Goal: Transaction & Acquisition: Purchase product/service

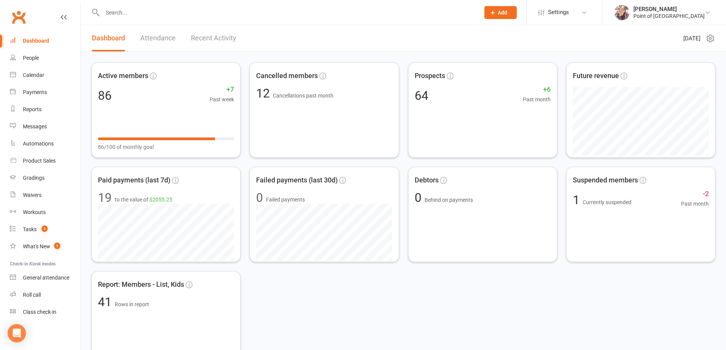
click at [154, 6] on div at bounding box center [283, 12] width 383 height 25
click at [146, 12] on input "text" at bounding box center [287, 12] width 374 height 11
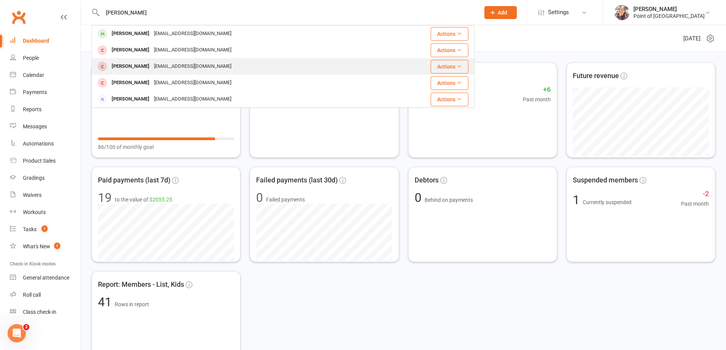
type input "[PERSON_NAME]"
click at [137, 66] on div "[PERSON_NAME]" at bounding box center [130, 66] width 42 height 11
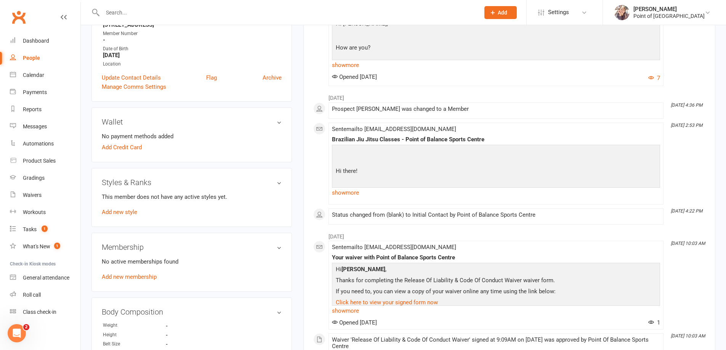
scroll to position [76, 0]
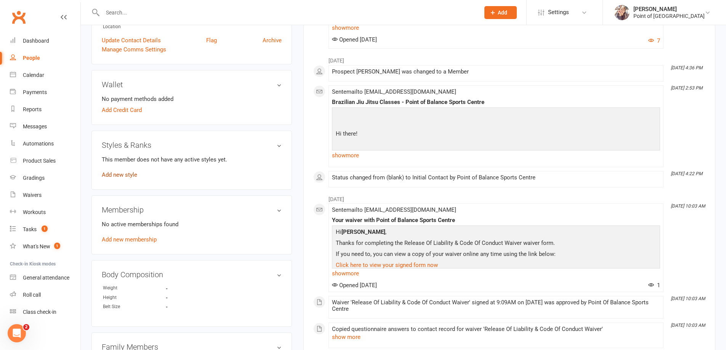
click at [123, 177] on link "Add new style" at bounding box center [119, 175] width 35 height 7
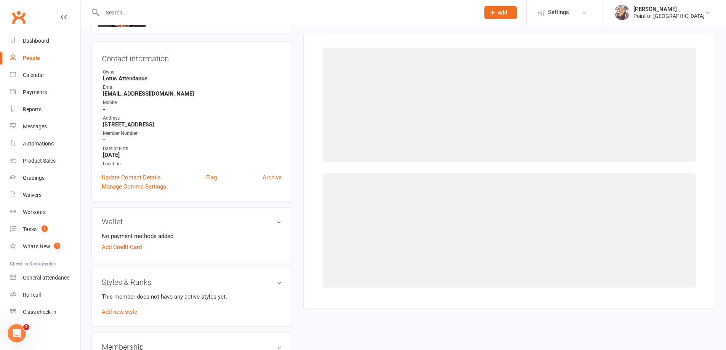
scroll to position [59, 0]
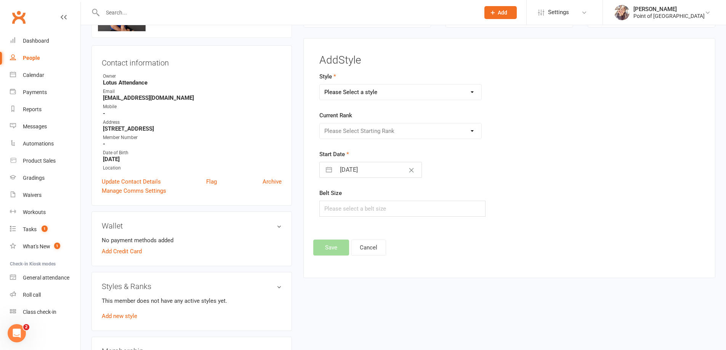
click at [376, 94] on select "Please Select a style Brazilian Jiu Jitsu Adults Brazilian Jiu Jitsu Kids Kickb…" at bounding box center [401, 92] width 162 height 15
select select "1724"
click at [320, 85] on select "Please Select a style Brazilian Jiu Jitsu Adults Brazilian Jiu Jitsu Kids Kickb…" at bounding box center [401, 92] width 162 height 15
click at [350, 131] on select "Please Select Starting Rank White Belt White Belt 1 Stripe White Belt 2 Stripes…" at bounding box center [401, 131] width 162 height 15
select select "16806"
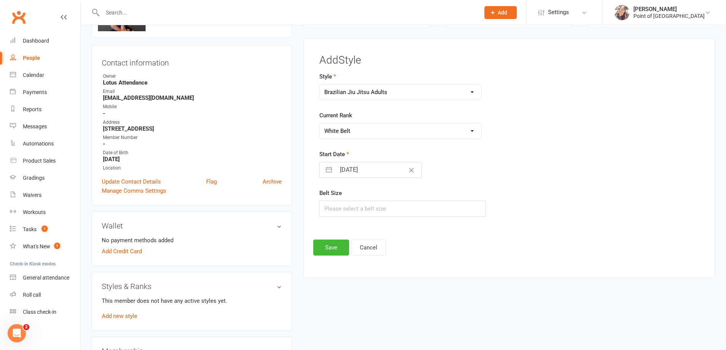
click at [320, 124] on select "Please Select Starting Rank White Belt White Belt 1 Stripe White Belt 2 Stripes…" at bounding box center [401, 131] width 162 height 15
click at [340, 171] on input "[DATE]" at bounding box center [379, 169] width 86 height 15
select select "7"
select select "2025"
select select "8"
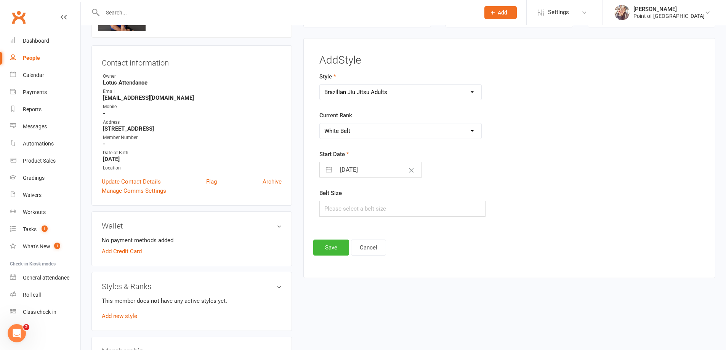
select select "2025"
select select "9"
select select "2025"
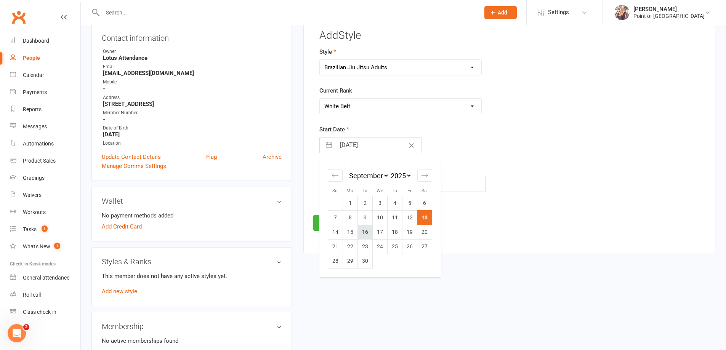
scroll to position [86, 0]
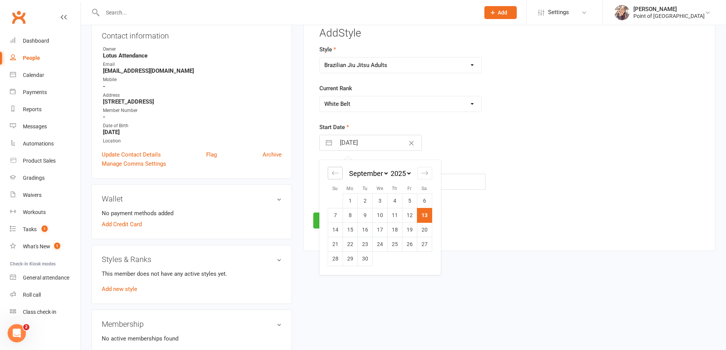
click at [339, 177] on div "Move backward to switch to the previous month." at bounding box center [335, 173] width 15 height 13
select select "6"
select select "2025"
click at [339, 177] on div "Move backward to switch to the previous month." at bounding box center [335, 173] width 15 height 13
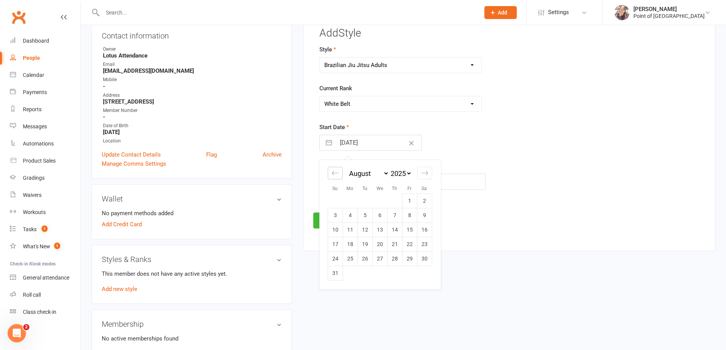
select select "4"
select select "2025"
select select "5"
select select "2025"
click at [339, 177] on div "Move backward to switch to the previous month." at bounding box center [335, 173] width 15 height 13
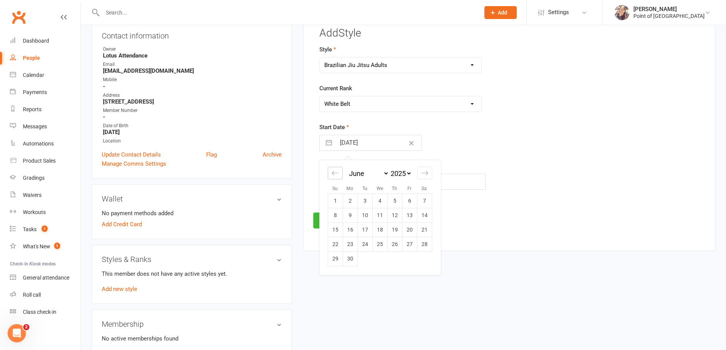
select select "3"
select select "2025"
click at [339, 177] on div "Move backward to switch to the previous month." at bounding box center [335, 173] width 15 height 13
select select "2"
select select "2025"
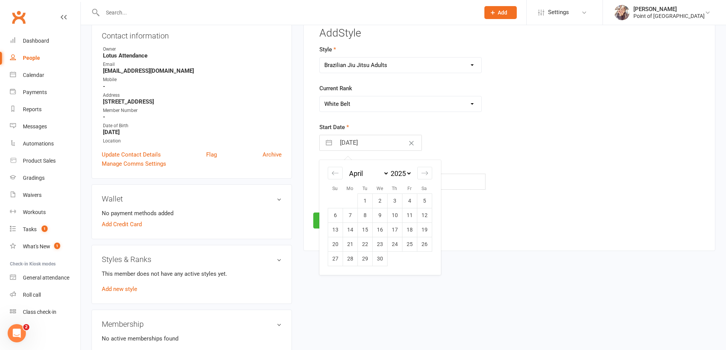
click at [422, 202] on td "5" at bounding box center [424, 201] width 15 height 14
type input "[DATE]"
click at [340, 181] on input "text" at bounding box center [403, 182] width 167 height 16
click at [341, 217] on button "Save" at bounding box center [331, 221] width 36 height 16
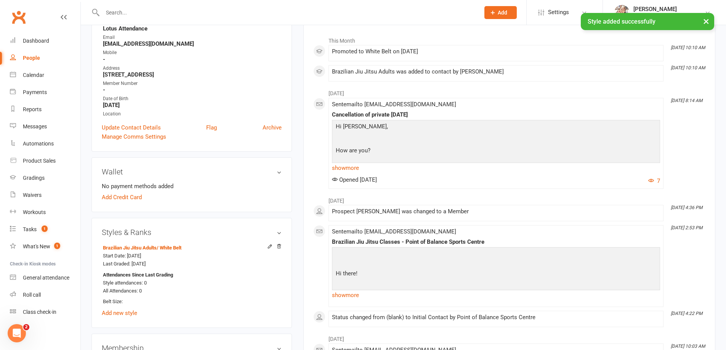
scroll to position [210, 0]
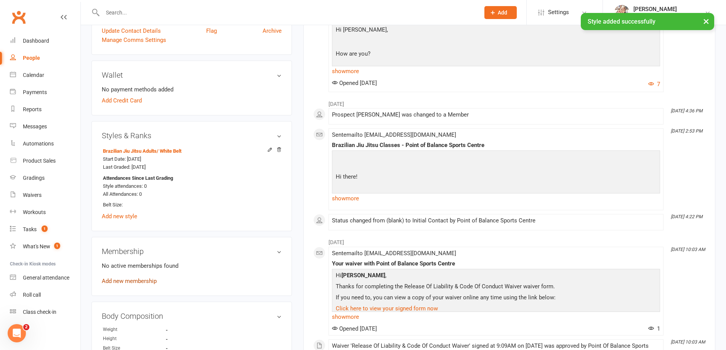
click at [130, 281] on link "Add new membership" at bounding box center [129, 281] width 55 height 7
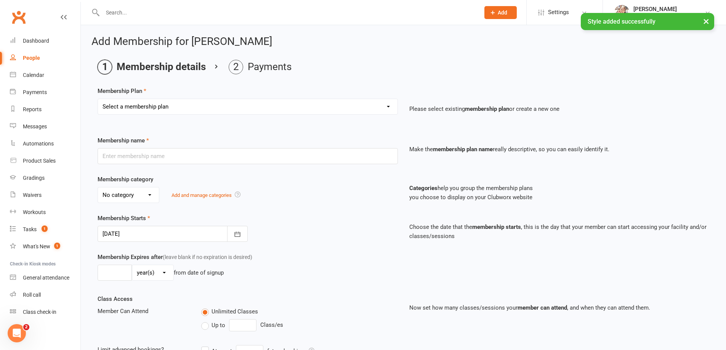
click at [145, 103] on select "Select a membership plan Create new Membership Plan Tailored | 30min Tailored |…" at bounding box center [248, 106] width 300 height 15
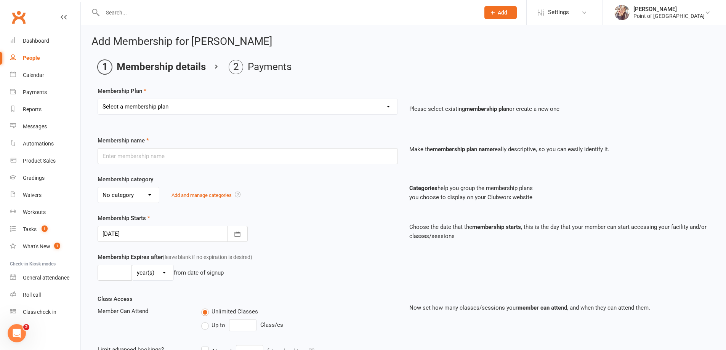
select select "2"
click at [98, 99] on select "Select a membership plan Create new Membership Plan Tailored | 30min Tailored |…" at bounding box center [248, 106] width 300 height 15
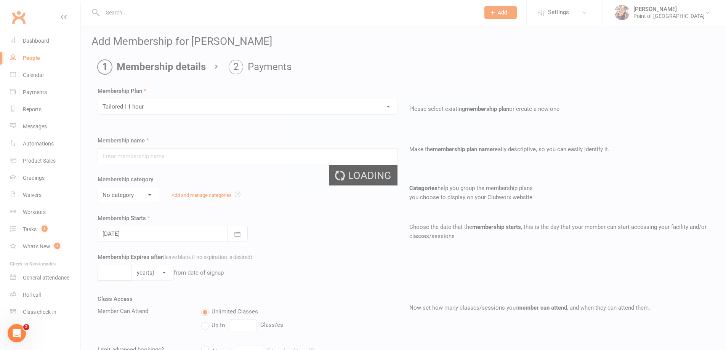
type input "Tailored | 1 hour"
select select "0"
type input "1"
select select "2"
type input "1"
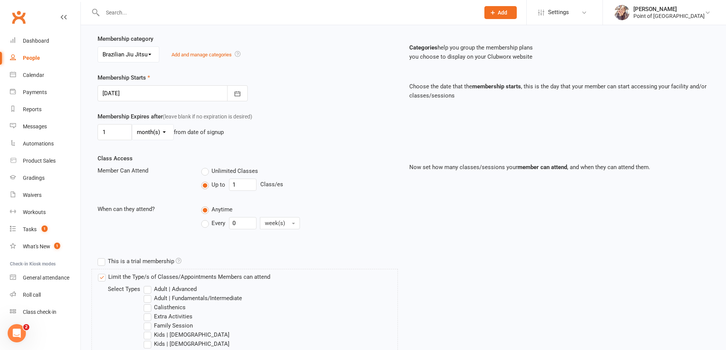
scroll to position [162, 0]
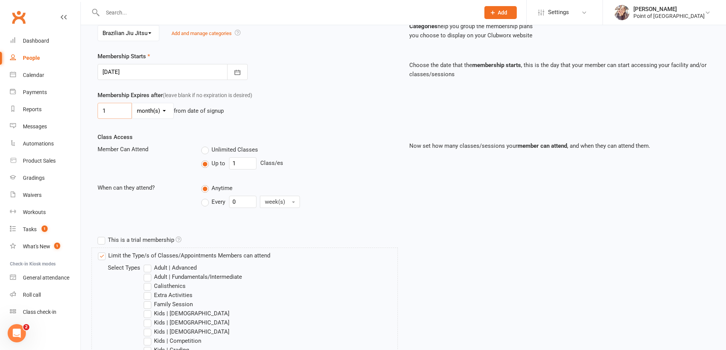
drag, startPoint x: 107, startPoint y: 112, endPoint x: 92, endPoint y: 114, distance: 15.7
click at [92, 114] on main "Membership details Payments Membership Plan Select a membership plan Create new…" at bounding box center [404, 195] width 624 height 594
type input "3"
click at [159, 132] on div "Membership Expires after (leave blank if no expiration is desired) 3 day(s) wee…" at bounding box center [403, 112] width 623 height 42
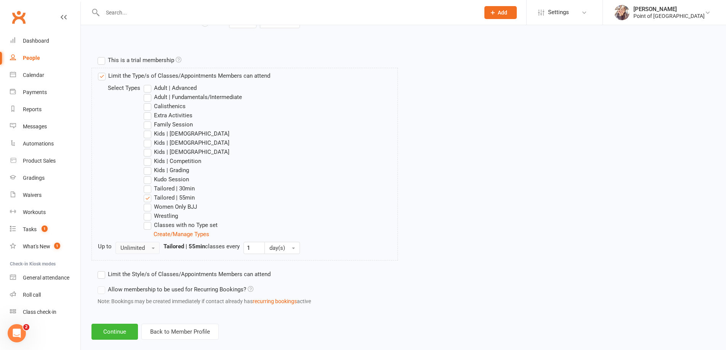
scroll to position [354, 0]
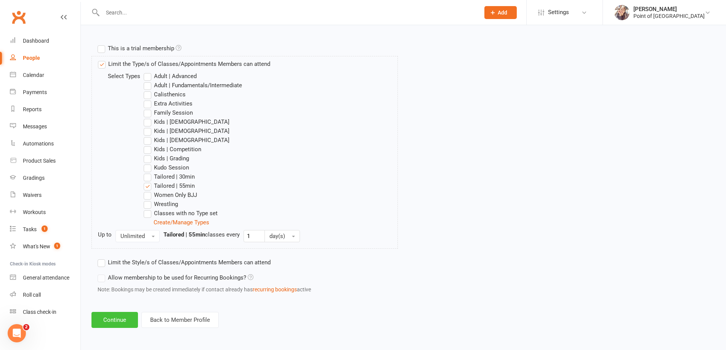
click at [125, 319] on button "Continue" at bounding box center [115, 320] width 47 height 16
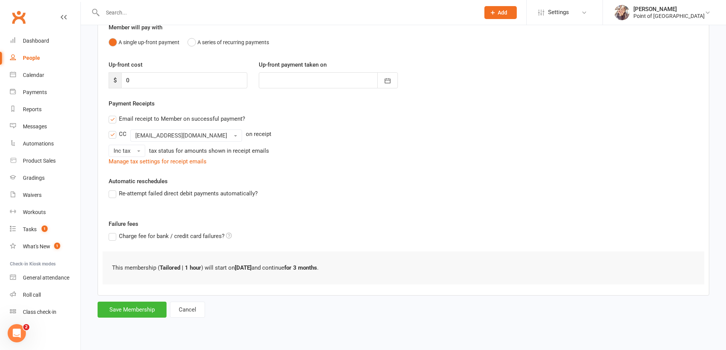
scroll to position [0, 0]
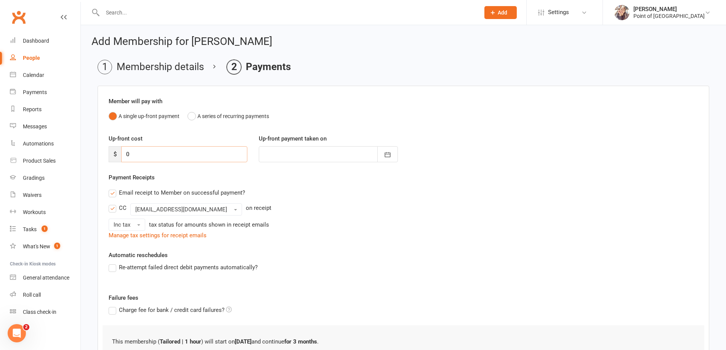
drag, startPoint x: 125, startPoint y: 156, endPoint x: 104, endPoint y: 156, distance: 20.6
click at [104, 156] on div "Up-front cost $ 0" at bounding box center [178, 148] width 150 height 28
type input "2"
type input "[DATE]"
type input "216"
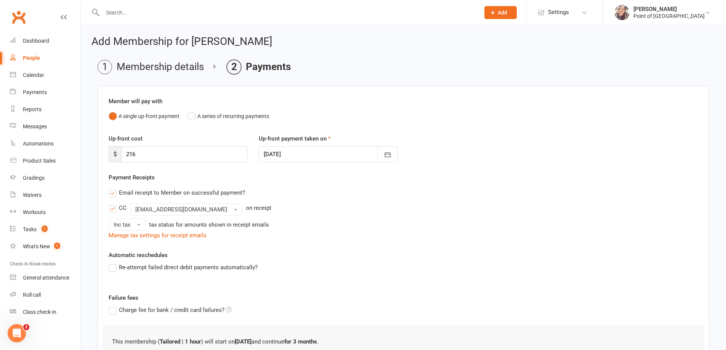
click at [295, 174] on div "Payment Receipts Email receipt to Member on successful payment? CC [EMAIL_ADDRE…" at bounding box center [404, 206] width 590 height 67
click at [140, 68] on li "Membership details" at bounding box center [151, 67] width 106 height 14
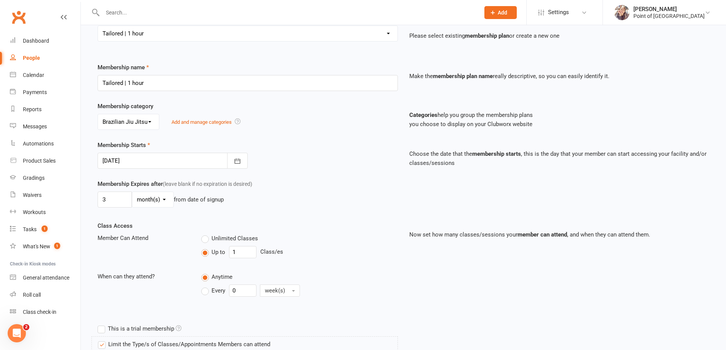
scroll to position [86, 0]
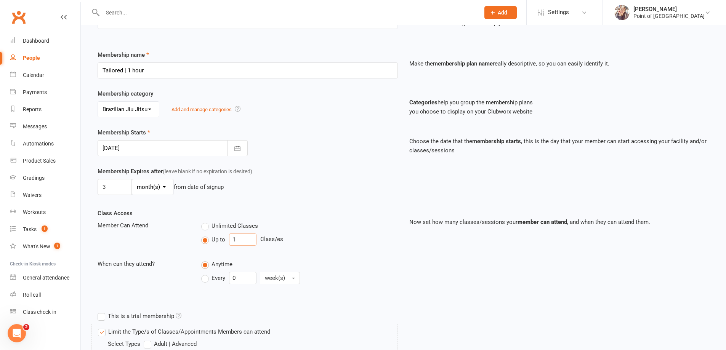
drag, startPoint x: 244, startPoint y: 241, endPoint x: 228, endPoint y: 241, distance: 16.4
click at [228, 241] on div "Up to 1 Class/es" at bounding box center [299, 240] width 196 height 12
type input "3"
click at [340, 273] on div "Every 0 week(s)" at bounding box center [299, 278] width 196 height 12
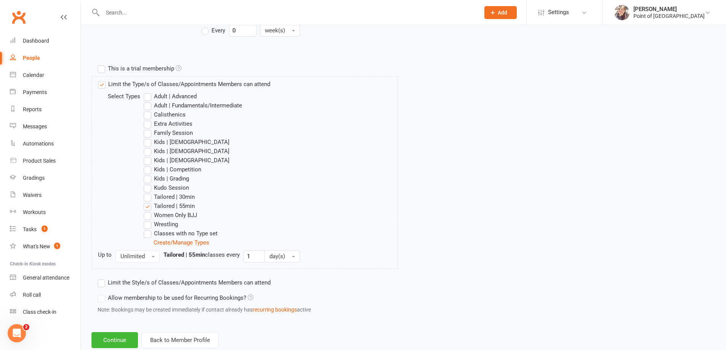
scroll to position [354, 0]
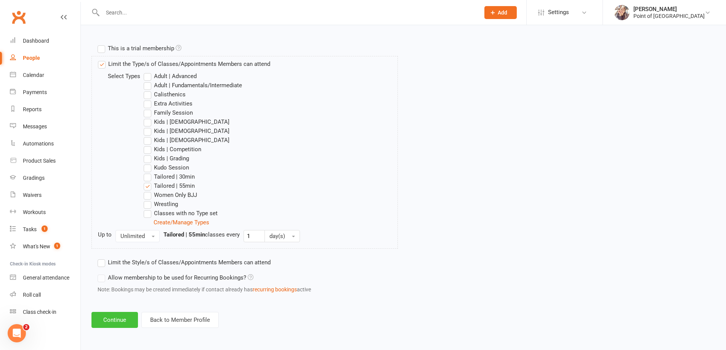
click at [112, 323] on button "Continue" at bounding box center [115, 320] width 47 height 16
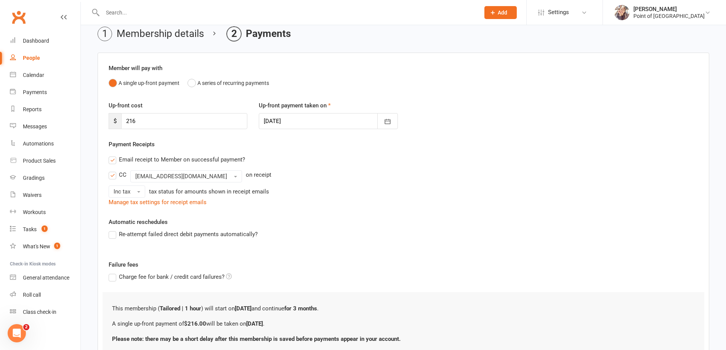
scroll to position [95, 0]
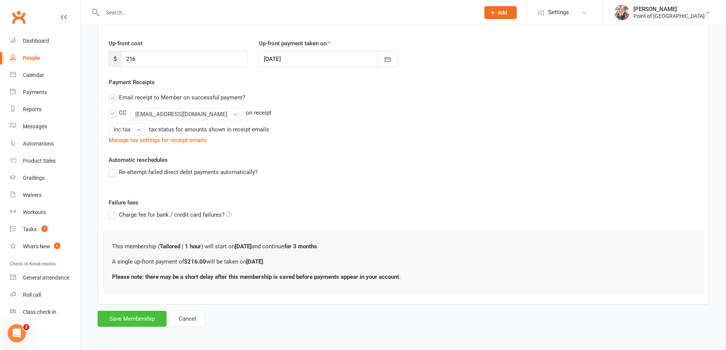
click at [150, 321] on button "Save Membership" at bounding box center [132, 319] width 69 height 16
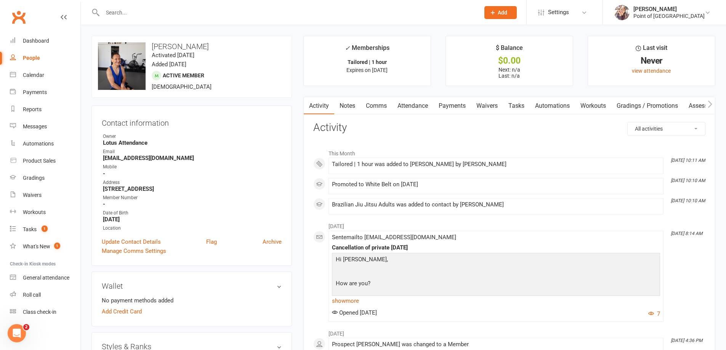
click at [450, 108] on link "Payments" at bounding box center [453, 106] width 38 height 18
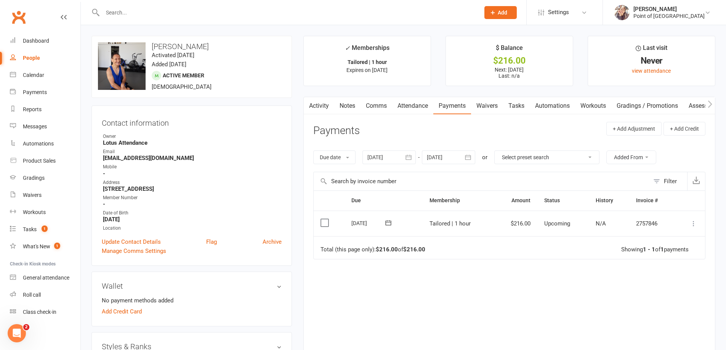
click at [699, 222] on td "Mark as Paid (Cash) Mark as Paid (POS) Mark as Paid (Other) Skip Apply credit M…" at bounding box center [691, 224] width 30 height 26
click at [694, 222] on icon at bounding box center [694, 224] width 8 height 8
click at [677, 255] on link "Mark as Paid (POS)" at bounding box center [660, 253] width 75 height 15
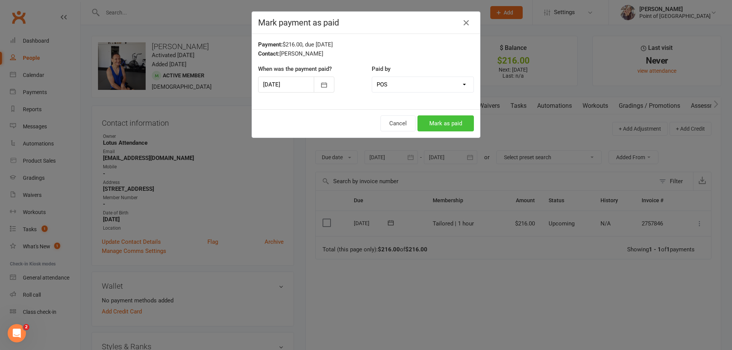
click at [446, 126] on button "Mark as paid" at bounding box center [445, 124] width 56 height 16
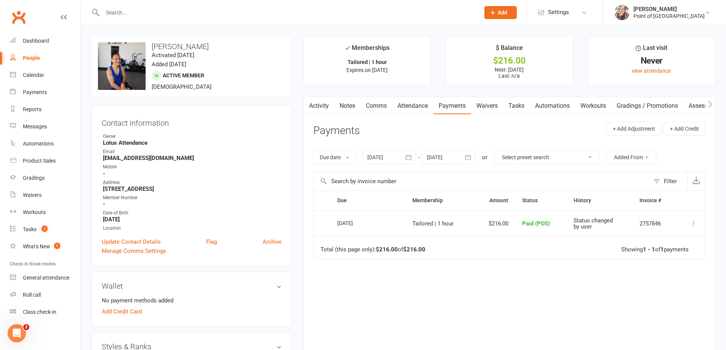
click at [189, 10] on input "text" at bounding box center [287, 12] width 374 height 11
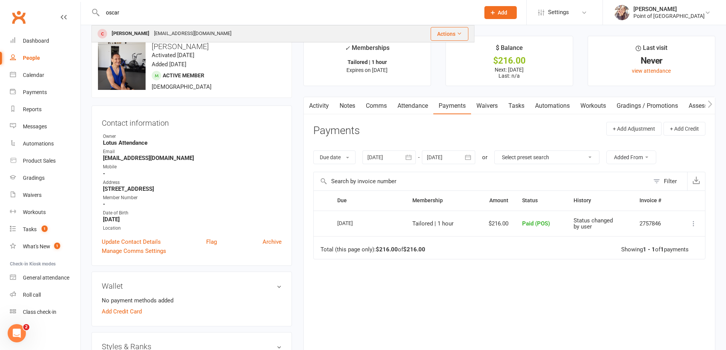
type input "oscar"
click at [176, 31] on div "[EMAIL_ADDRESS][DOMAIN_NAME]" at bounding box center [193, 33] width 82 height 11
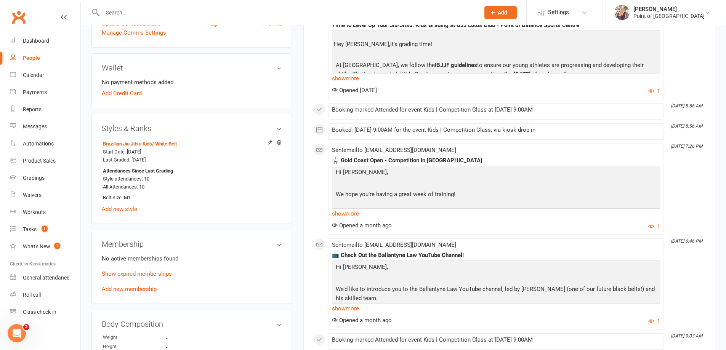
scroll to position [219, 0]
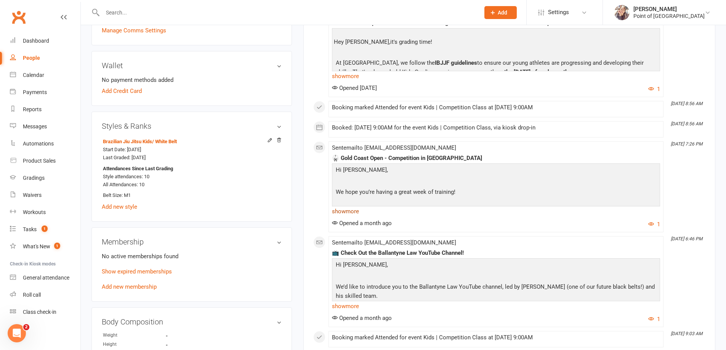
click at [348, 211] on link "show more" at bounding box center [496, 211] width 328 height 11
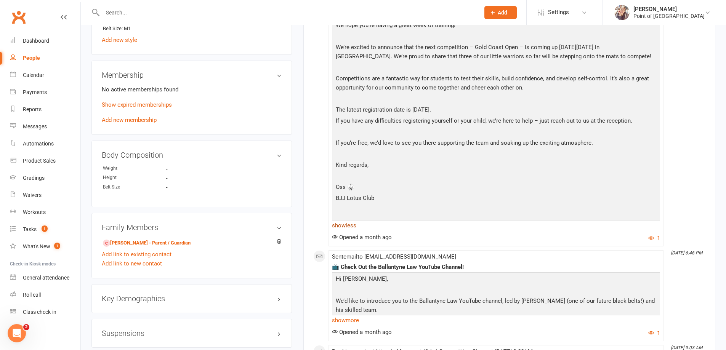
scroll to position [448, 0]
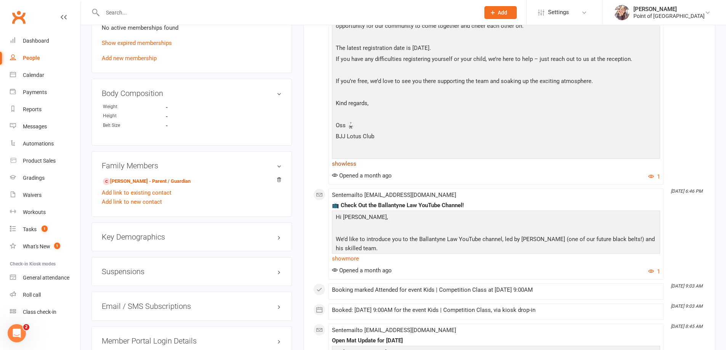
click at [346, 165] on link "show less" at bounding box center [496, 164] width 328 height 11
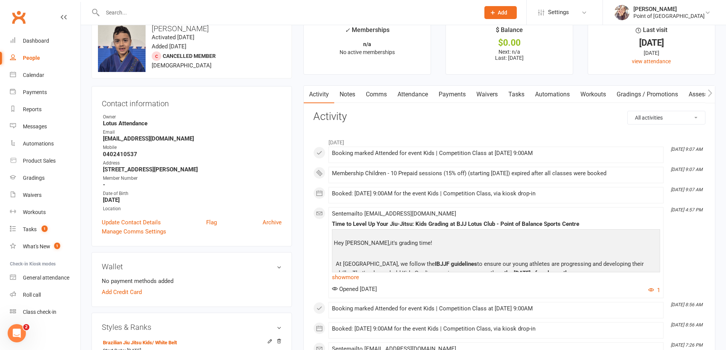
scroll to position [0, 0]
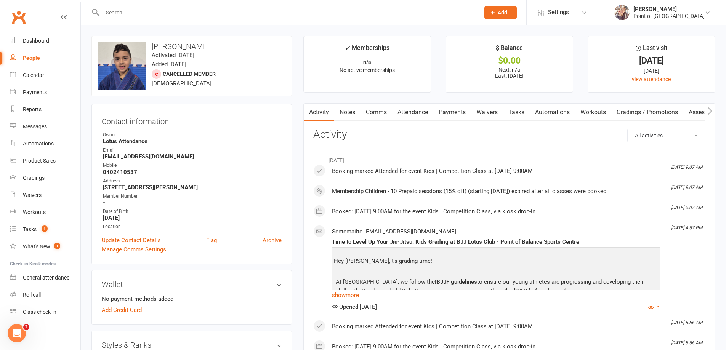
click at [377, 112] on link "Comms" at bounding box center [377, 113] width 32 height 18
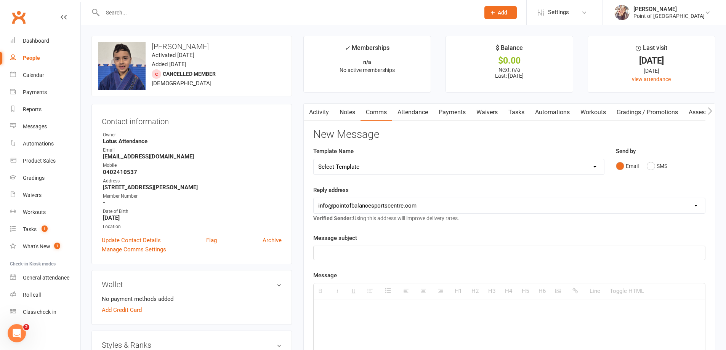
click at [371, 170] on select "Select Template [Email] Tailored Session [01 confirm] Trial booked [SMS] Tailor…" at bounding box center [459, 166] width 291 height 15
select select "40"
click at [314, 159] on select "Select Template [Email] Tailored Session [01 confirm] Trial booked [SMS] Tailor…" at bounding box center [459, 166] width 291 height 15
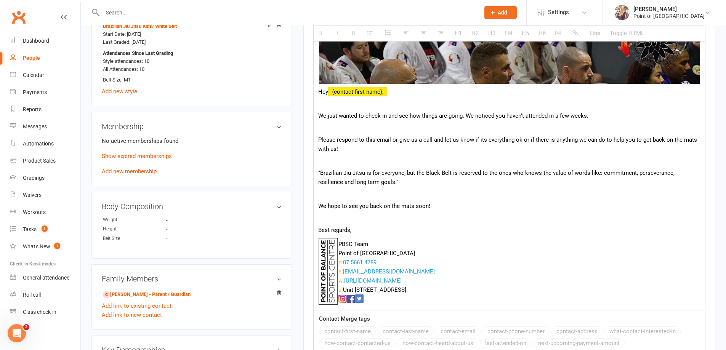
scroll to position [334, 0]
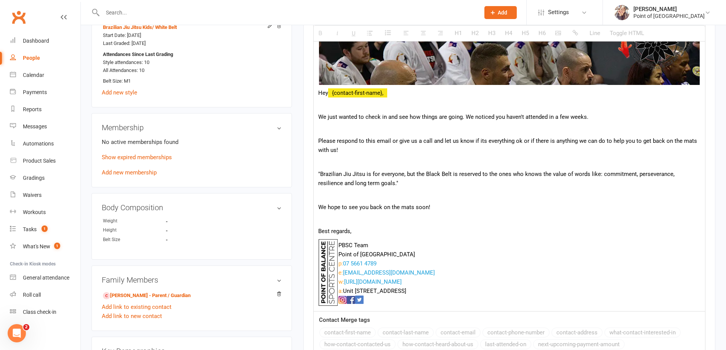
click at [393, 95] on p "Hey {contact-first-name}," at bounding box center [509, 92] width 382 height 9
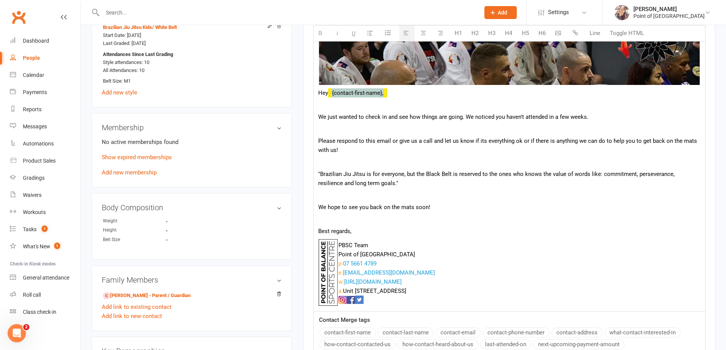
drag, startPoint x: 393, startPoint y: 95, endPoint x: 331, endPoint y: 95, distance: 62.1
click at [331, 95] on p "Hey {contact-first-name}," at bounding box center [509, 92] width 382 height 9
drag, startPoint x: 496, startPoint y: 117, endPoint x: 503, endPoint y: 117, distance: 7.6
click at [503, 117] on p "We just wanted to check in and see how things are going. We noticed you haven't…" at bounding box center [509, 116] width 382 height 9
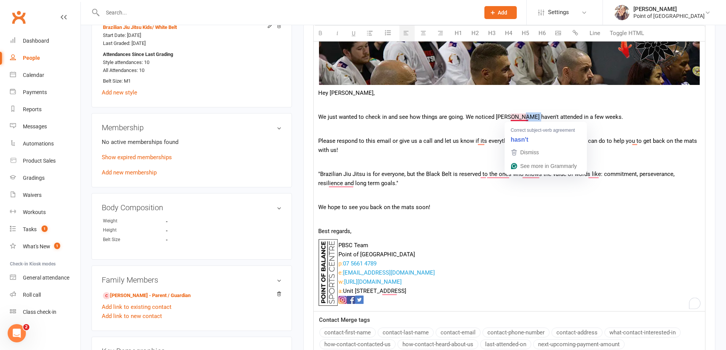
drag, startPoint x: 530, startPoint y: 116, endPoint x: 519, endPoint y: 119, distance: 11.7
click at [519, 119] on p "We just wanted to check in and see how things are going. We noticed Oscar haven…" at bounding box center [509, 116] width 382 height 9
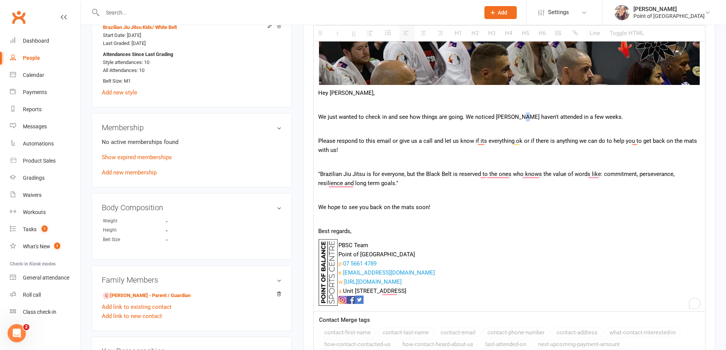
click at [522, 116] on p "We just wanted to check in and see how things are going. We noticed Oscar haven…" at bounding box center [509, 116] width 382 height 9
drag, startPoint x: 462, startPoint y: 117, endPoint x: 470, endPoint y: 117, distance: 8.0
click at [470, 117] on p "We just wanted to check in and see how things are going. We noticed Oscar hasn'…" at bounding box center [509, 116] width 382 height 9
click at [462, 120] on p "We just wanted to check in and see how things are going as we noticed Oscar has…" at bounding box center [509, 116] width 382 height 9
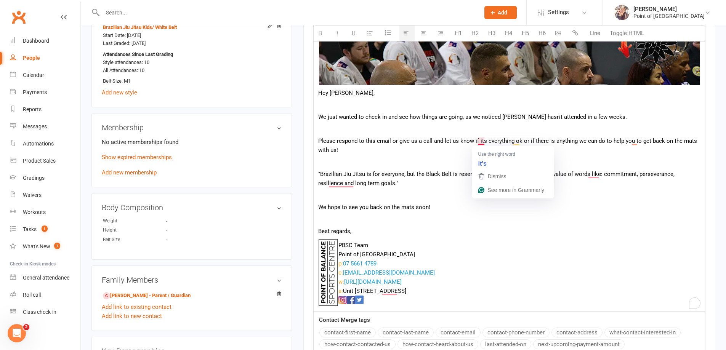
click at [482, 140] on p "Please respond to this email or give us a call and let us know if its everythin…" at bounding box center [509, 145] width 382 height 18
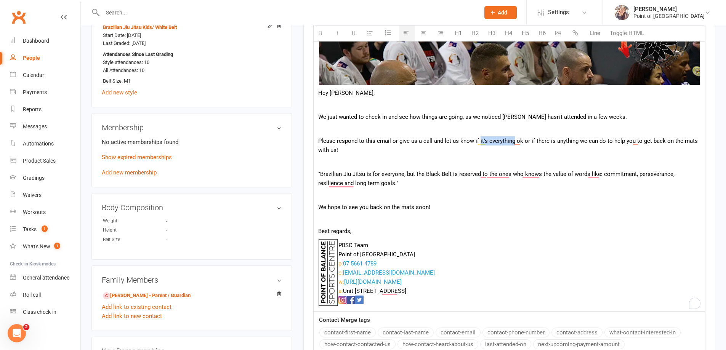
drag, startPoint x: 478, startPoint y: 140, endPoint x: 512, endPoint y: 141, distance: 34.0
click at [512, 141] on p "Please respond to this email or give us a call and let us know if it's everythi…" at bounding box center [509, 145] width 382 height 18
click at [634, 141] on p "Please respond to this email or give us a call and let us know if everything is…" at bounding box center [509, 145] width 382 height 18
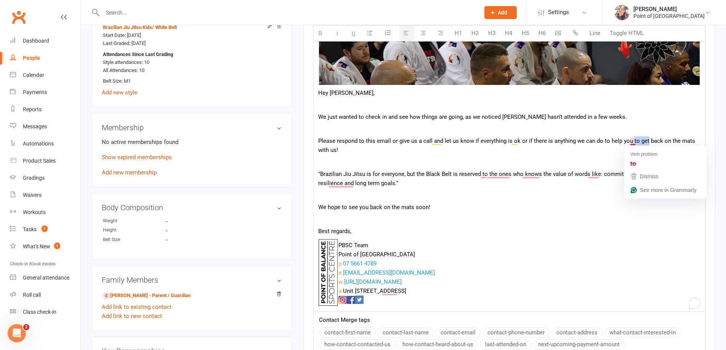
drag, startPoint x: 645, startPoint y: 141, endPoint x: 631, endPoint y: 144, distance: 14.7
click at [631, 144] on p "Please respond to this email or give us a call and let us know if everything is…" at bounding box center [509, 145] width 382 height 18
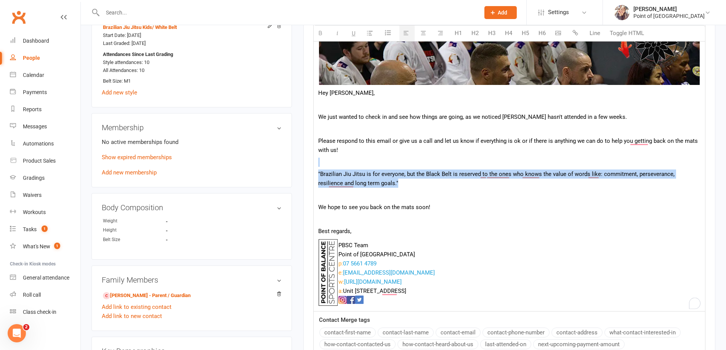
drag, startPoint x: 376, startPoint y: 185, endPoint x: 315, endPoint y: 167, distance: 63.5
click at [315, 167] on div "Hey Genevieve, We just wanted to check in and see how things are going, as we n…" at bounding box center [510, 138] width 392 height 345
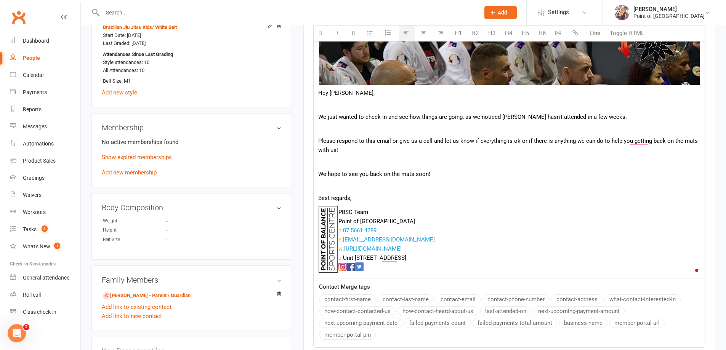
click at [316, 144] on div "Hey Genevieve, We just wanted to check in and see how things are going, as we n…" at bounding box center [510, 122] width 392 height 312
click at [321, 160] on p "To enrich screen reader interactions, please activate Accessibility in Grammarl…" at bounding box center [509, 162] width 382 height 9
click at [367, 175] on p "We hope to see you back on the mats soon!" at bounding box center [509, 174] width 382 height 9
drag, startPoint x: 369, startPoint y: 212, endPoint x: 333, endPoint y: 209, distance: 36.3
click at [333, 209] on tr "PBSC Team Point of Balance Sports Centre p: 07 5661 4789 e: info@pointofbalance…" at bounding box center [376, 241] width 117 height 70
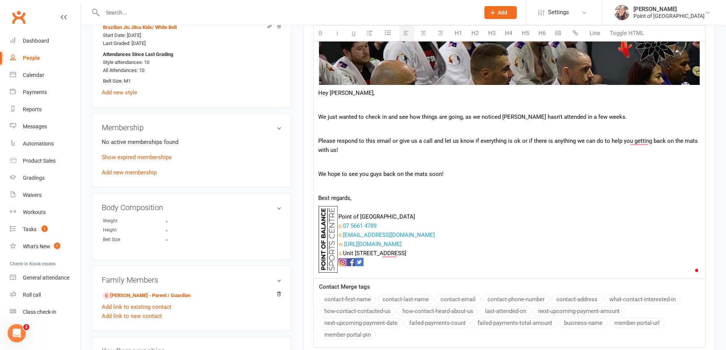
click at [375, 208] on td "Point of Balance Sports Centre p: 07 5661 4789 e: info@pointofbalancesportscent…" at bounding box center [386, 241] width 97 height 70
click at [342, 212] on td "Point of Balance Sports Centre p: 07 5661 4789 e: info@pointofbalancesportscent…" at bounding box center [386, 241] width 97 height 70
click at [338, 212] on td "Point of Balance Sports Centre p: 07 5661 4789 e: info@pointofbalancesportscent…" at bounding box center [386, 241] width 97 height 70
click at [339, 211] on td "Point of Balance Sports Centre p: 07 5661 4789 e: info@pointofbalancesportscent…" at bounding box center [386, 241] width 97 height 70
click at [339, 212] on td "Point of Balance Sports Centre p: 07 5661 4789 e: info@pointofbalancesportscent…" at bounding box center [386, 241] width 97 height 70
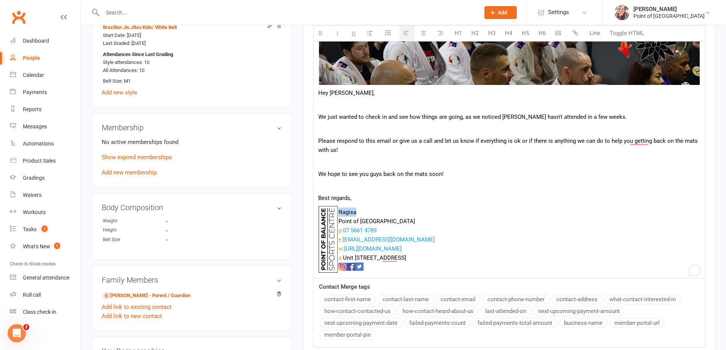
drag, startPoint x: 358, startPoint y: 212, endPoint x: 340, endPoint y: 215, distance: 18.5
click at [340, 215] on div "Nagisa" at bounding box center [387, 212] width 96 height 9
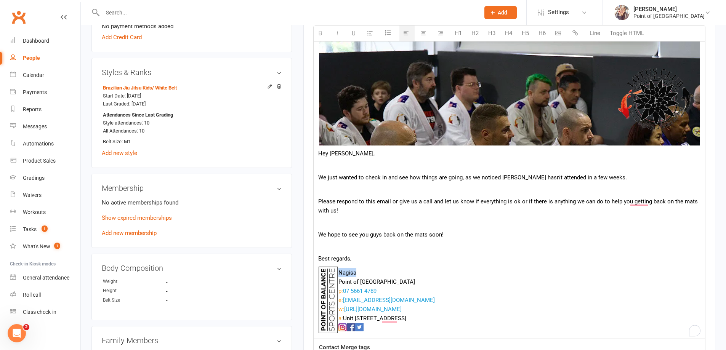
scroll to position [200, 0]
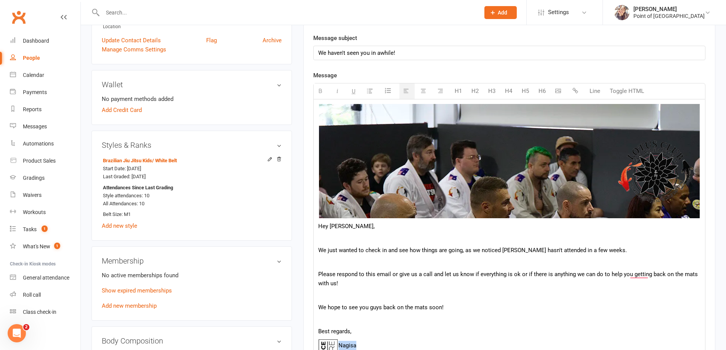
click at [323, 91] on button "button" at bounding box center [321, 91] width 15 height 16
click at [479, 90] on button "H2" at bounding box center [475, 90] width 15 height 15
click at [459, 93] on button "H1" at bounding box center [458, 90] width 15 height 15
click at [509, 92] on button "H4" at bounding box center [508, 90] width 15 height 15
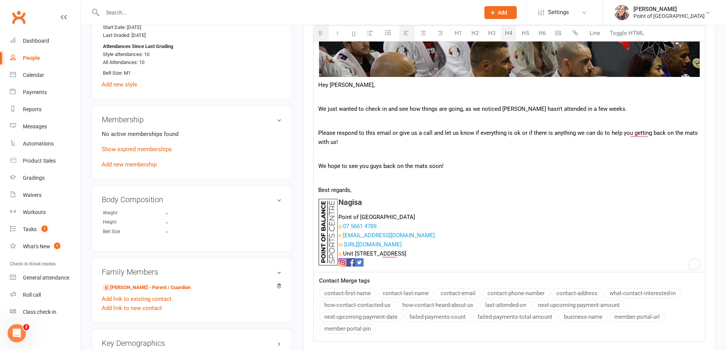
scroll to position [343, 0]
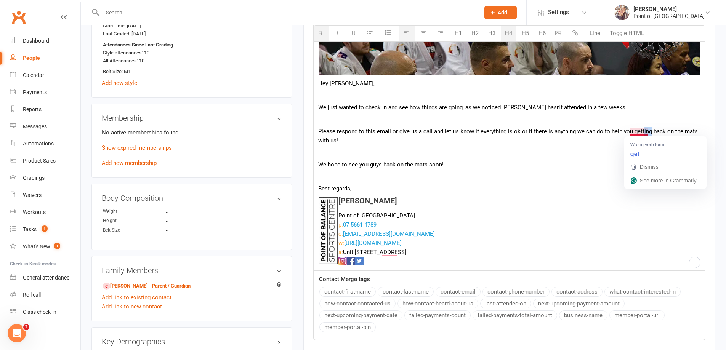
drag, startPoint x: 648, startPoint y: 132, endPoint x: 640, endPoint y: 133, distance: 8.6
click at [640, 133] on p "Please respond to this email or give us a call and let us know if everything is…" at bounding box center [509, 136] width 382 height 18
click at [499, 206] on div "Hey Genevieve, We just wanted to check in and see how things are going, as we n…" at bounding box center [510, 114] width 392 height 314
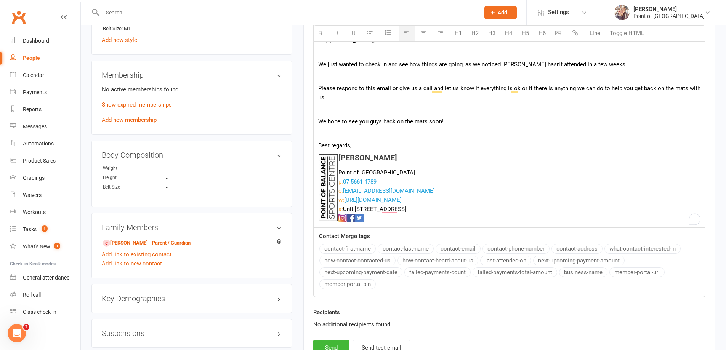
scroll to position [467, 0]
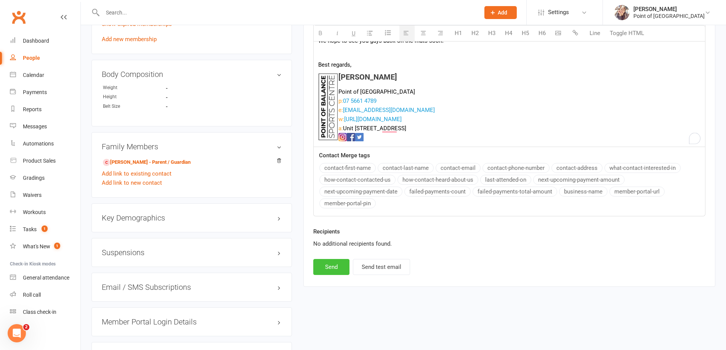
click at [325, 268] on button "Send" at bounding box center [331, 267] width 36 height 16
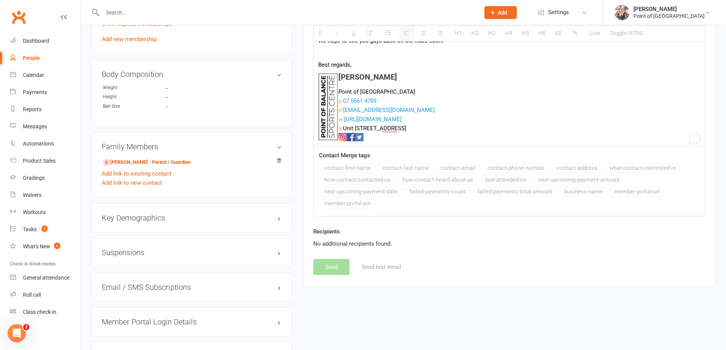
select select
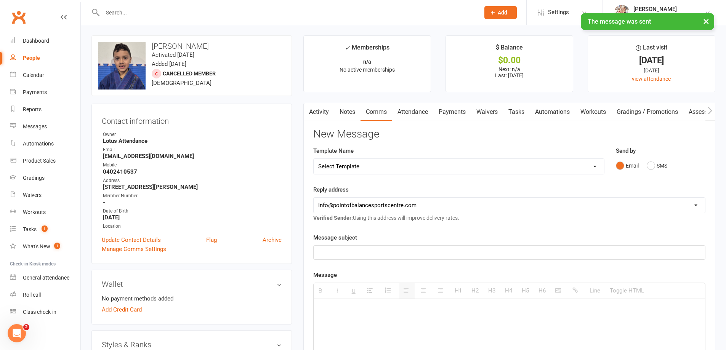
scroll to position [0, 0]
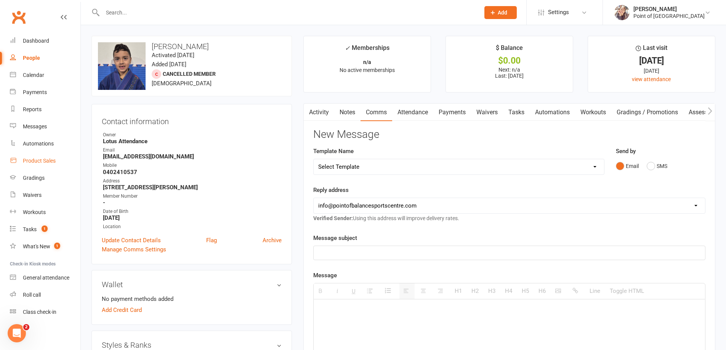
click at [42, 162] on div "Product Sales" at bounding box center [39, 161] width 33 height 6
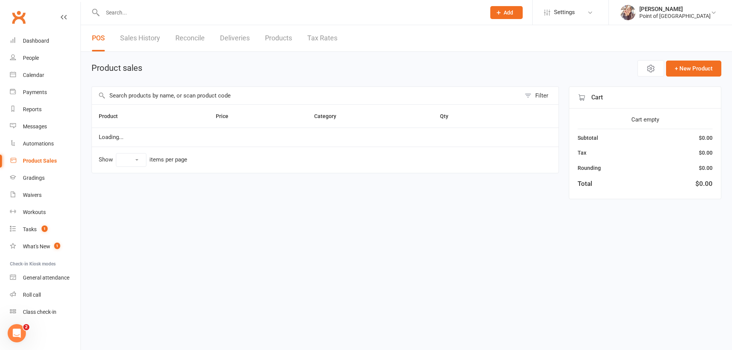
select select "10"
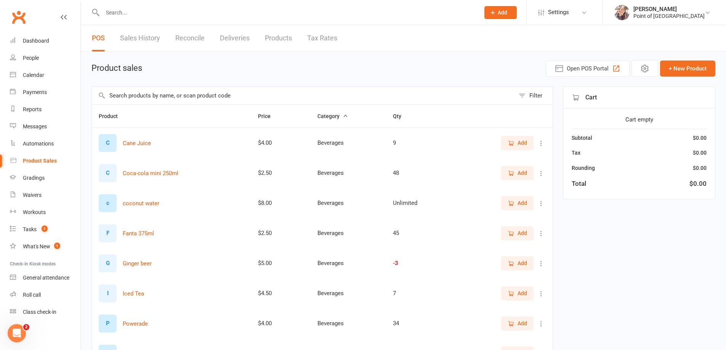
click at [158, 97] on input "text" at bounding box center [303, 96] width 423 height 18
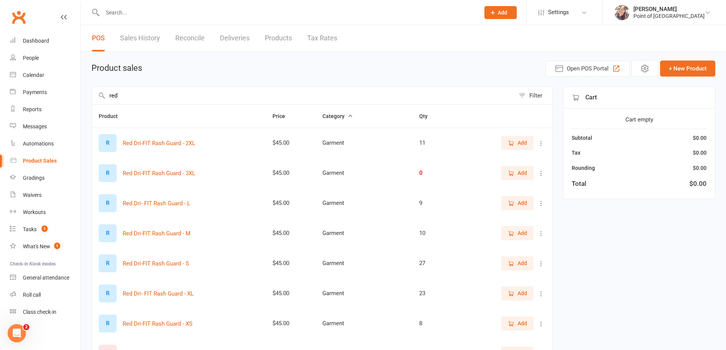
type input "red"
click at [520, 326] on span "Add" at bounding box center [523, 324] width 10 height 8
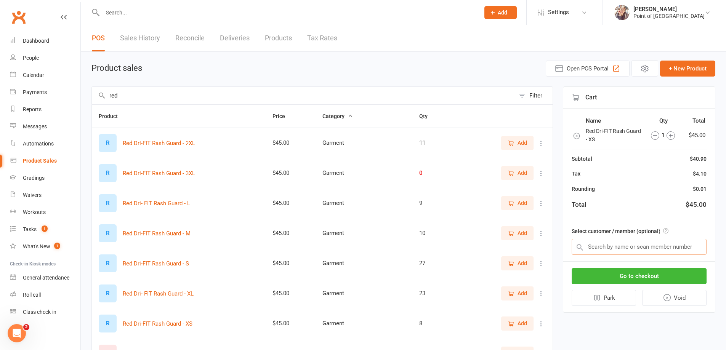
click at [607, 249] on input "text" at bounding box center [639, 247] width 135 height 16
type input "f"
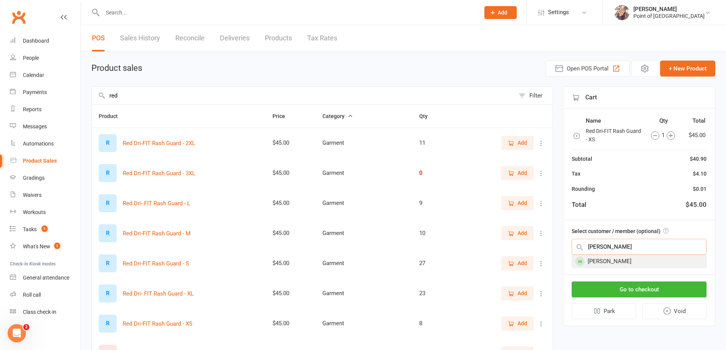
type input "gideon"
click at [613, 256] on div "Gideon Eliasara" at bounding box center [639, 261] width 134 height 13
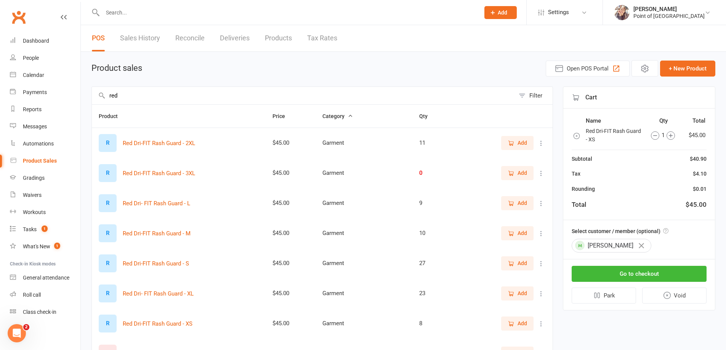
drag, startPoint x: 180, startPoint y: 90, endPoint x: 95, endPoint y: 106, distance: 86.1
click at [95, 106] on div "red Filter Product Price Category Qty R Red Dri-FIT Rash Guard - 2XL $45.00 Gar…" at bounding box center [323, 277] width 462 height 380
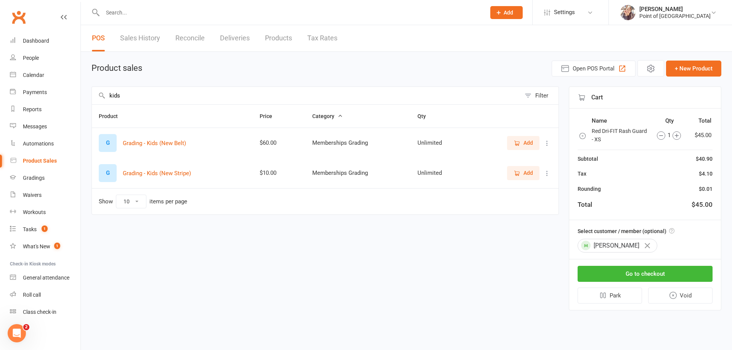
type input "kids"
click at [520, 169] on span "Add" at bounding box center [523, 173] width 19 height 8
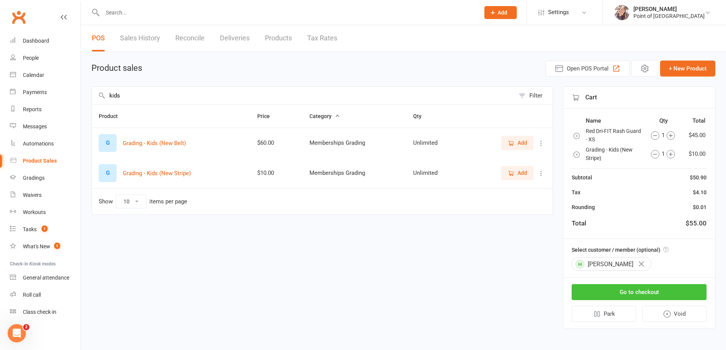
click at [637, 289] on button "Go to checkout" at bounding box center [639, 292] width 135 height 16
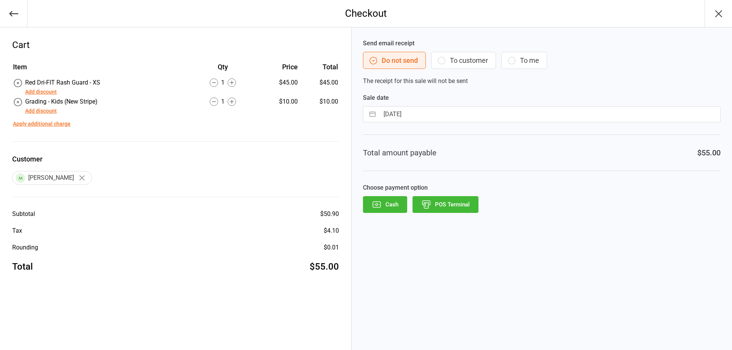
click at [440, 60] on icon "button" at bounding box center [441, 60] width 9 height 9
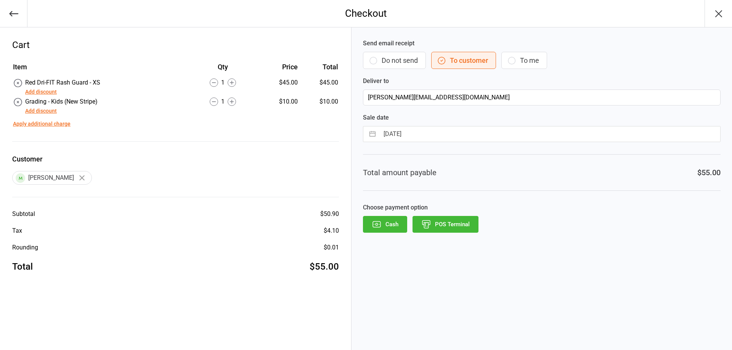
click at [445, 225] on button "POS Terminal" at bounding box center [446, 224] width 66 height 17
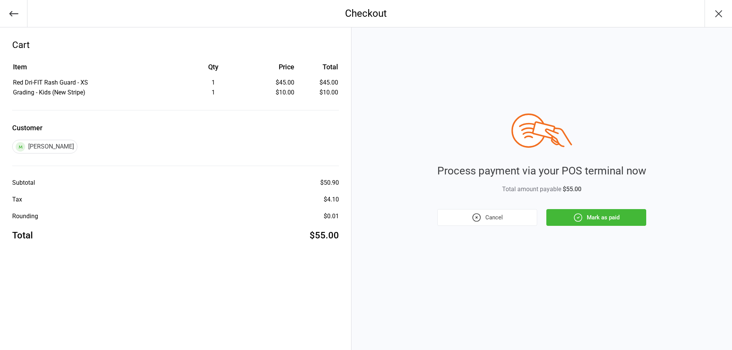
click at [579, 225] on button "Mark as paid" at bounding box center [596, 217] width 100 height 17
